Goal: Information Seeking & Learning: Find specific fact

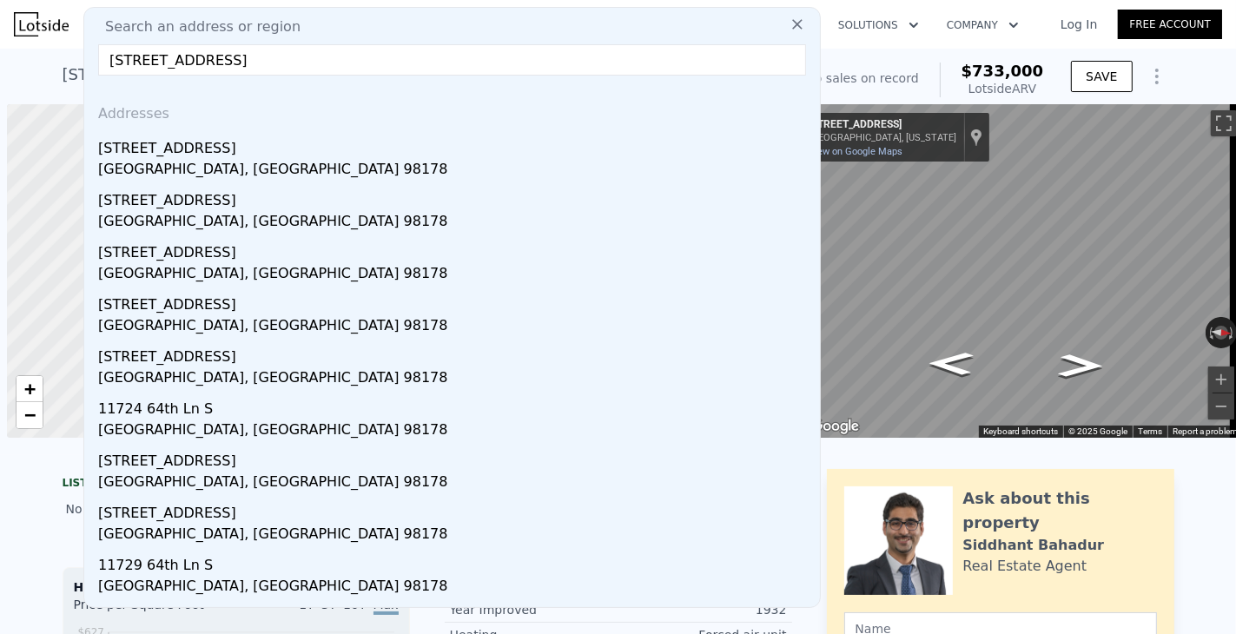
type input "[STREET_ADDRESS]"
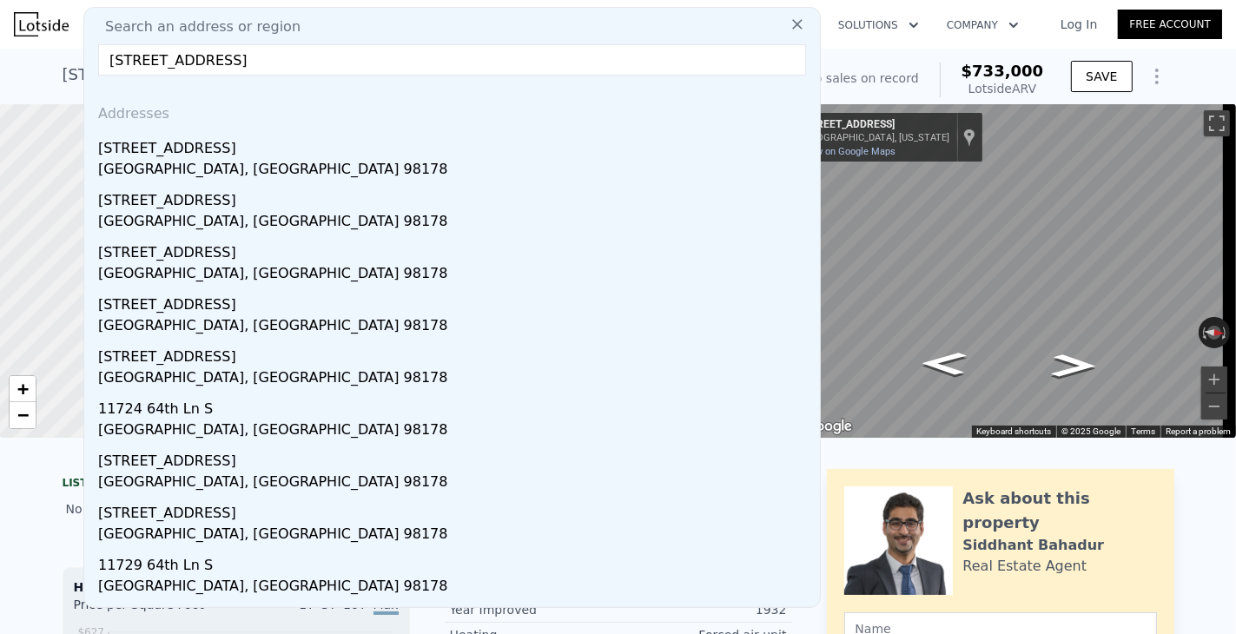
click at [252, 29] on span "Search an address or region" at bounding box center [195, 27] width 209 height 21
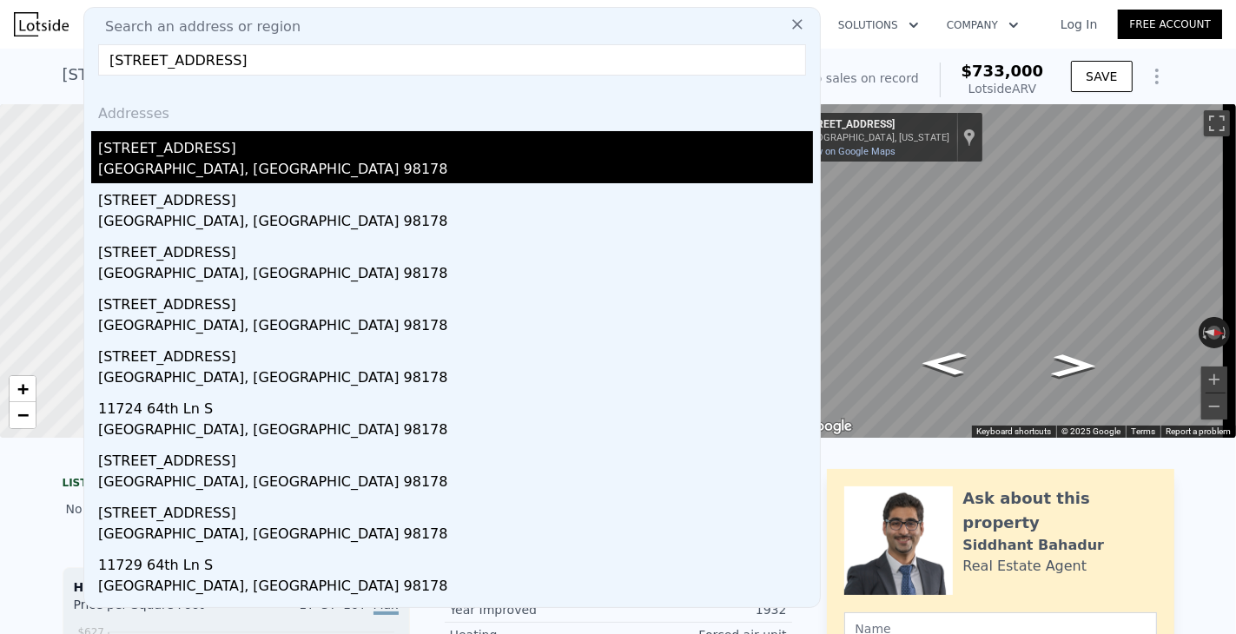
click at [127, 161] on div "[GEOGRAPHIC_DATA], [GEOGRAPHIC_DATA] 98178" at bounding box center [455, 171] width 715 height 24
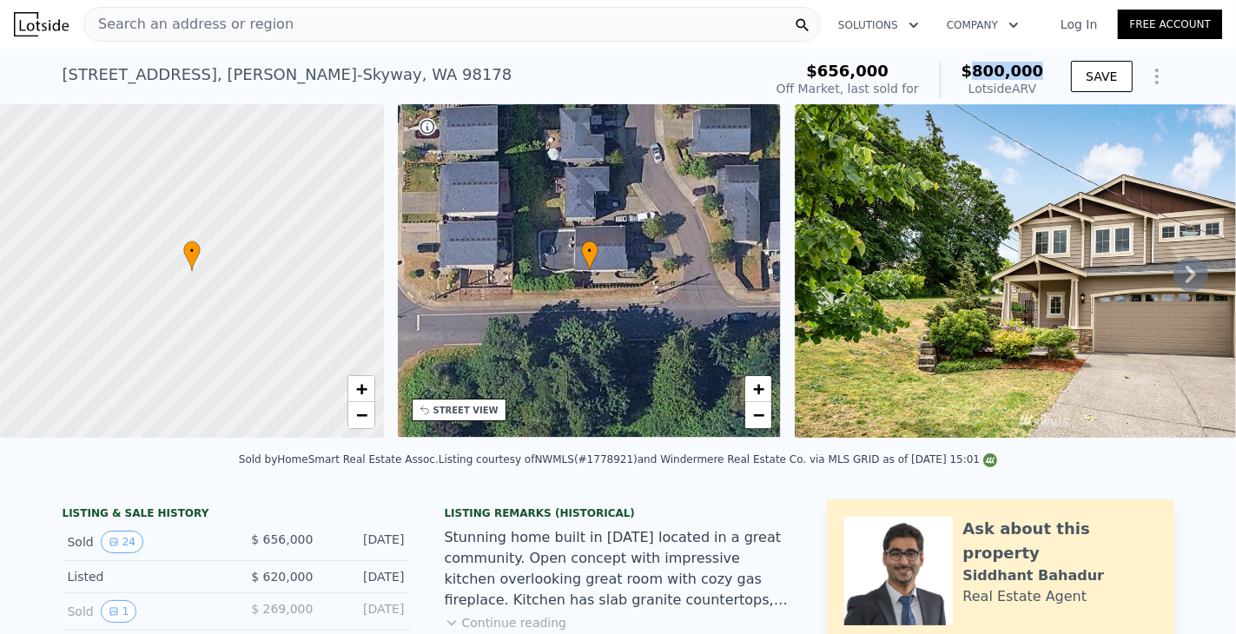
drag, startPoint x: 983, startPoint y: 69, endPoint x: 1042, endPoint y: 68, distance: 58.2
click at [1042, 68] on div "$656,000 Off Market, last sold for $800,000 Lotside ARV" at bounding box center [910, 80] width 281 height 49
copy span "800,000"
drag, startPoint x: 299, startPoint y: 29, endPoint x: 73, endPoint y: 14, distance: 226.3
click at [73, 14] on div "Search an address or region Solutions Company Open main menu Log In Free Account" at bounding box center [618, 24] width 1208 height 42
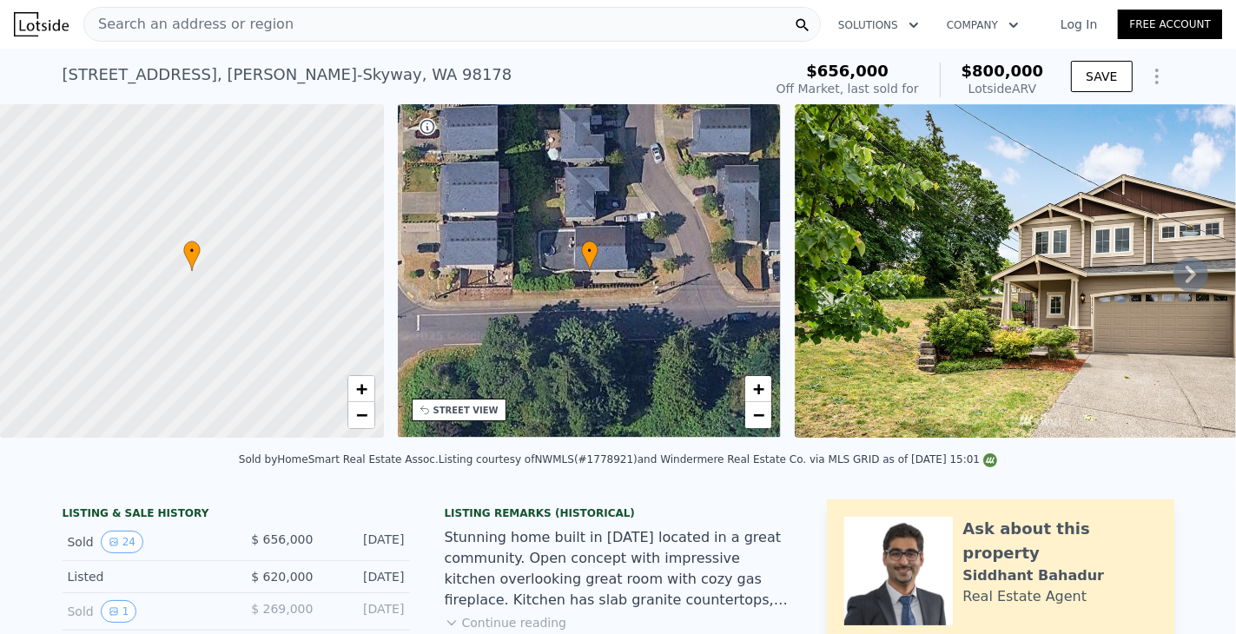
click at [432, 76] on div "[STREET_ADDRESS] Sold [DATE] for $656k (~ARV $800k )" at bounding box center [409, 80] width 693 height 49
click at [303, 29] on div "Search an address or region" at bounding box center [452, 24] width 738 height 35
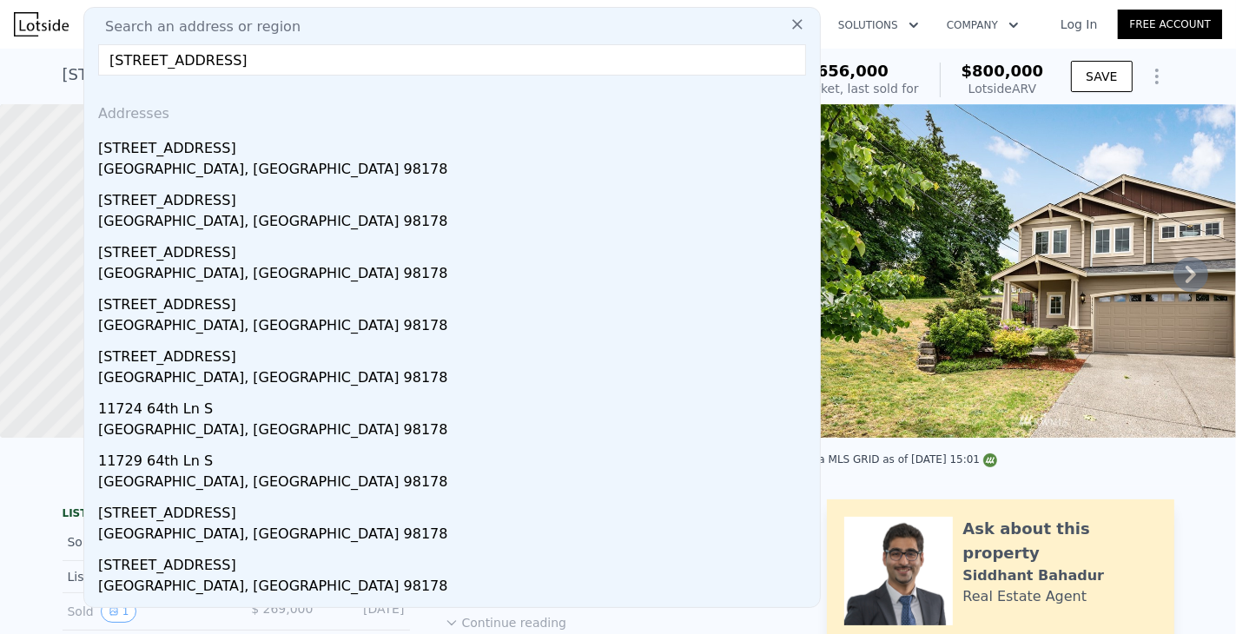
type input "[STREET_ADDRESS]"
